Goal: Information Seeking & Learning: Learn about a topic

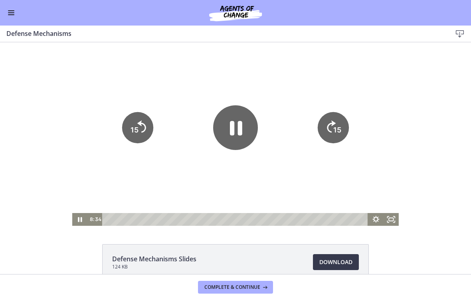
scroll to position [262, 0]
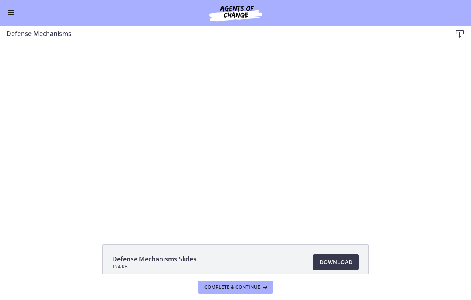
click at [258, 143] on div at bounding box center [235, 134] width 327 height 184
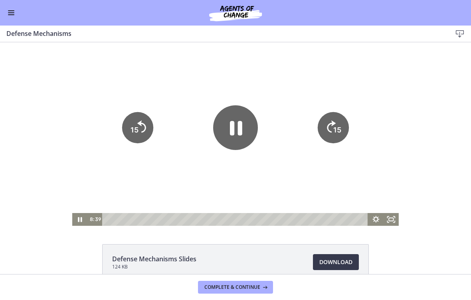
click at [120, 136] on div at bounding box center [235, 134] width 327 height 184
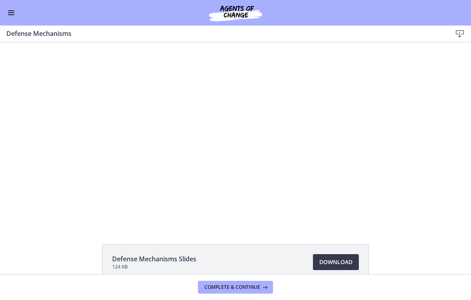
click at [134, 133] on div at bounding box center [235, 134] width 327 height 184
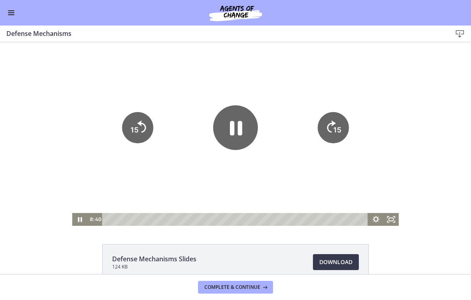
click at [139, 119] on icon "15" at bounding box center [137, 127] width 31 height 31
click at [133, 131] on tspan "15" at bounding box center [135, 130] width 8 height 8
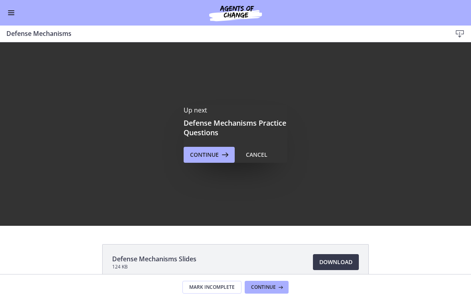
click at [223, 148] on button "Continue" at bounding box center [209, 155] width 51 height 16
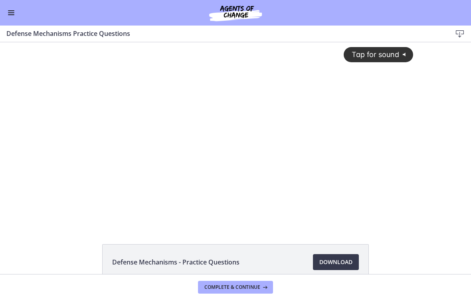
click at [223, 155] on div "Tap for sound @keyframes VOLUME_SMALL_WAVE_FLASH { 0% { opacity: 0; } 33% { opa…" at bounding box center [235, 127] width 365 height 171
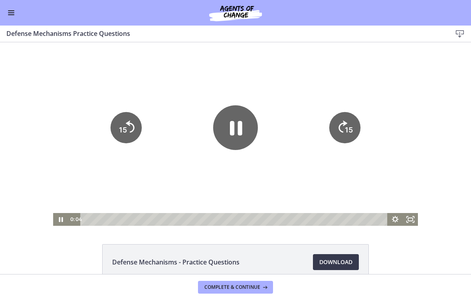
click at [414, 219] on icon "Fullscreen" at bounding box center [410, 219] width 15 height 13
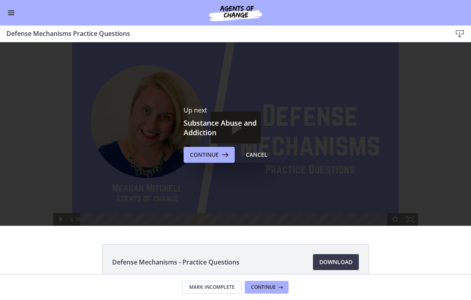
click at [216, 155] on span "Continue" at bounding box center [204, 155] width 29 height 10
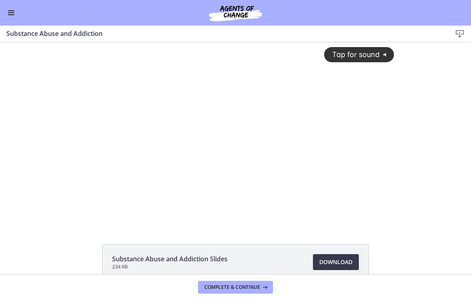
click at [363, 52] on span "Tap for sound" at bounding box center [352, 54] width 55 height 8
click at [199, 201] on div at bounding box center [235, 134] width 327 height 184
click at [273, 177] on div at bounding box center [235, 134] width 327 height 184
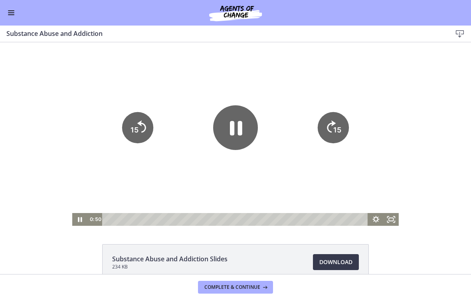
click at [249, 131] on icon "Pause" at bounding box center [235, 127] width 45 height 45
click at [13, 12] on button "Enable menu" at bounding box center [11, 13] width 10 height 10
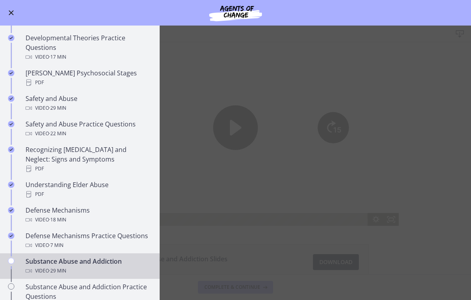
click at [135, 206] on div "Defense Mechanisms Video · 18 min" at bounding box center [88, 215] width 125 height 19
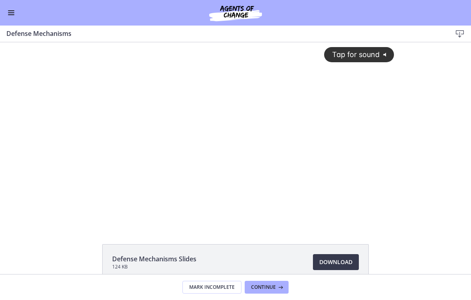
click at [346, 267] on span "Download Opens in a new window" at bounding box center [336, 263] width 33 height 10
click at [379, 56] on span "Tap for sound" at bounding box center [352, 54] width 55 height 8
click at [219, 135] on div at bounding box center [235, 134] width 327 height 184
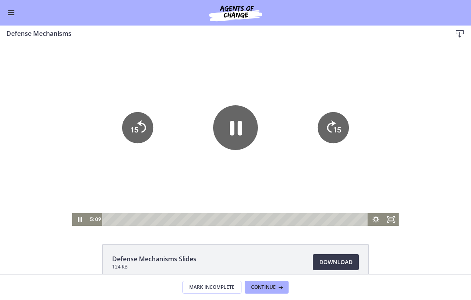
click at [239, 133] on icon "Pause" at bounding box center [236, 128] width 12 height 14
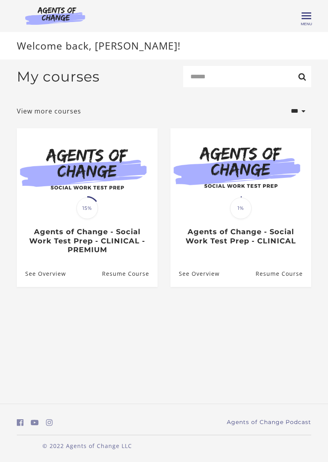
click at [79, 246] on h3 "Agents of Change - Social Work Test Prep - CLINICAL - PREMIUM" at bounding box center [86, 240] width 123 height 27
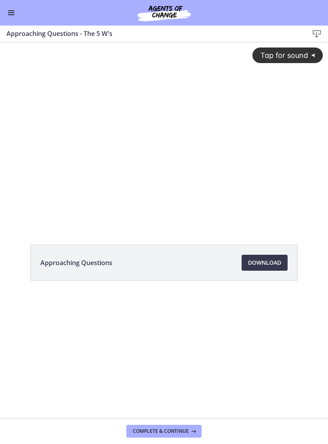
click at [12, 14] on span "Enable menu" at bounding box center [11, 14] width 6 height 1
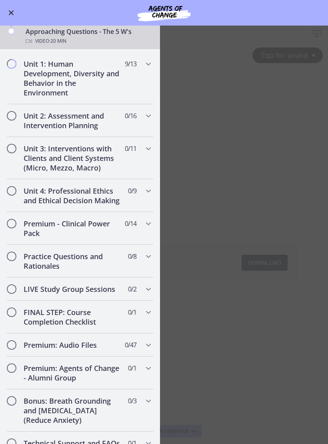
scroll to position [233, 0]
click at [51, 226] on h2 "Premium - Clinical Power Pack" at bounding box center [72, 228] width 97 height 19
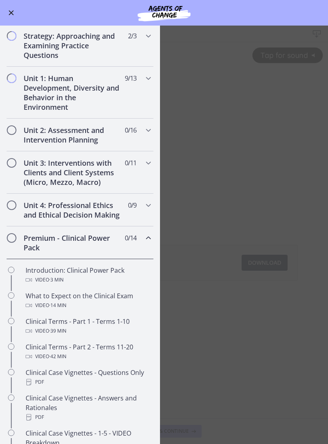
scroll to position [124, 0]
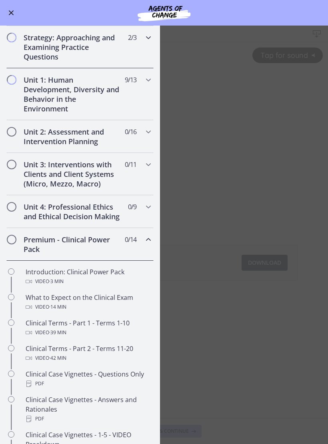
click at [63, 42] on h2 "Strategy: Approaching and Examining Practice Questions" at bounding box center [72, 47] width 97 height 29
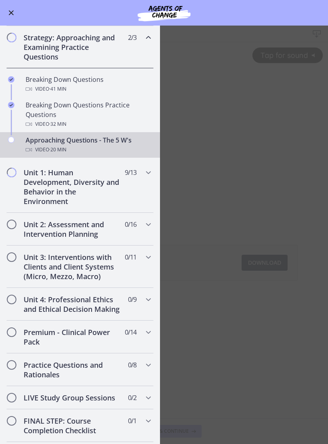
click at [59, 144] on div "Approaching Questions - The 5 W's Video · 20 min" at bounding box center [88, 144] width 125 height 19
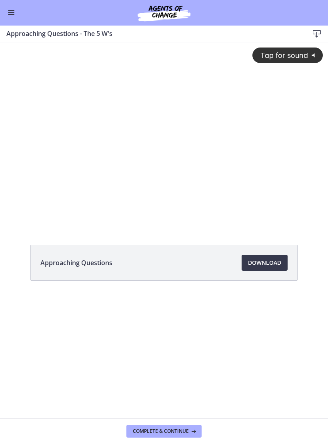
click at [12, 12] on button "Enable menu" at bounding box center [11, 13] width 10 height 10
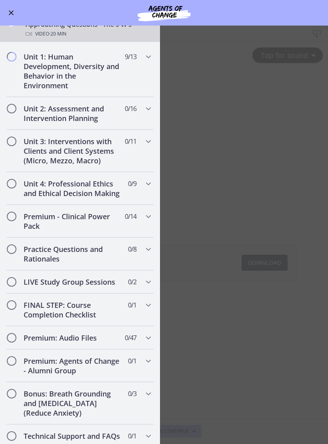
scroll to position [242, 0]
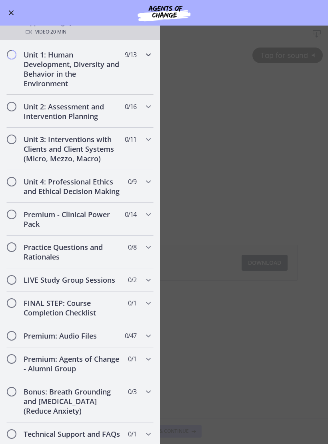
click at [38, 64] on h2 "Unit 1: Human Development, Diversity and Behavior in the Environment" at bounding box center [72, 69] width 97 height 38
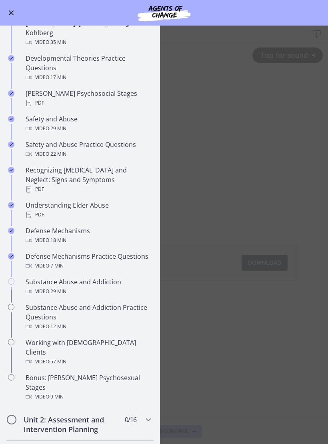
click at [112, 277] on div "Substance Abuse and Addiction Video · 29 min" at bounding box center [88, 286] width 125 height 19
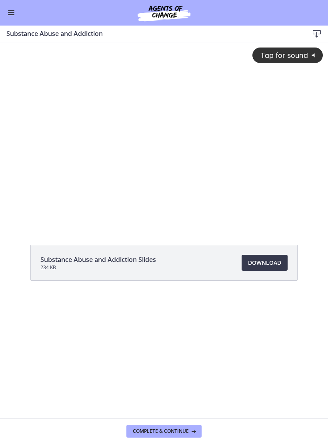
click at [155, 165] on div "Tap for sound @keyframes VOLUME_SMALL_WAVE_FLASH { 0% { opacity: 0; } 33% { opa…" at bounding box center [164, 127] width 328 height 171
click at [188, 139] on div at bounding box center [164, 134] width 328 height 184
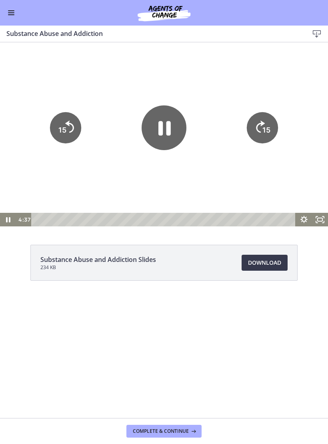
click at [163, 134] on icon "Pause" at bounding box center [163, 127] width 45 height 45
